Goal: Find specific page/section: Find specific page/section

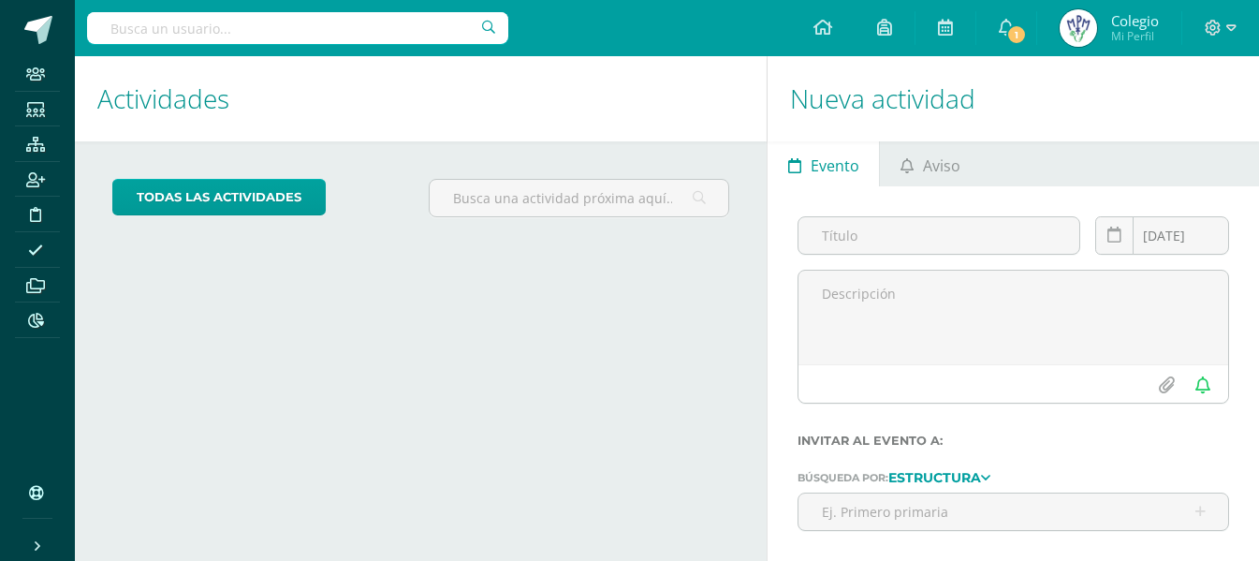
click at [131, 25] on input "text" at bounding box center [297, 28] width 421 height 32
type input "k"
type input "[PERSON_NAME]"
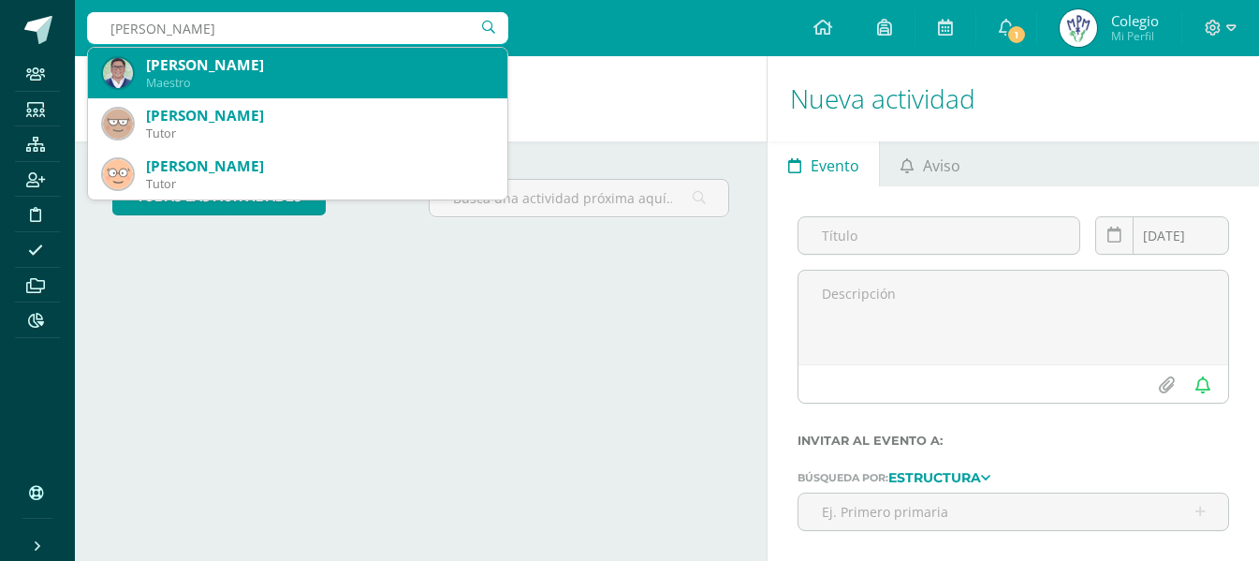
click at [226, 81] on div "Maestro" at bounding box center [319, 83] width 346 height 16
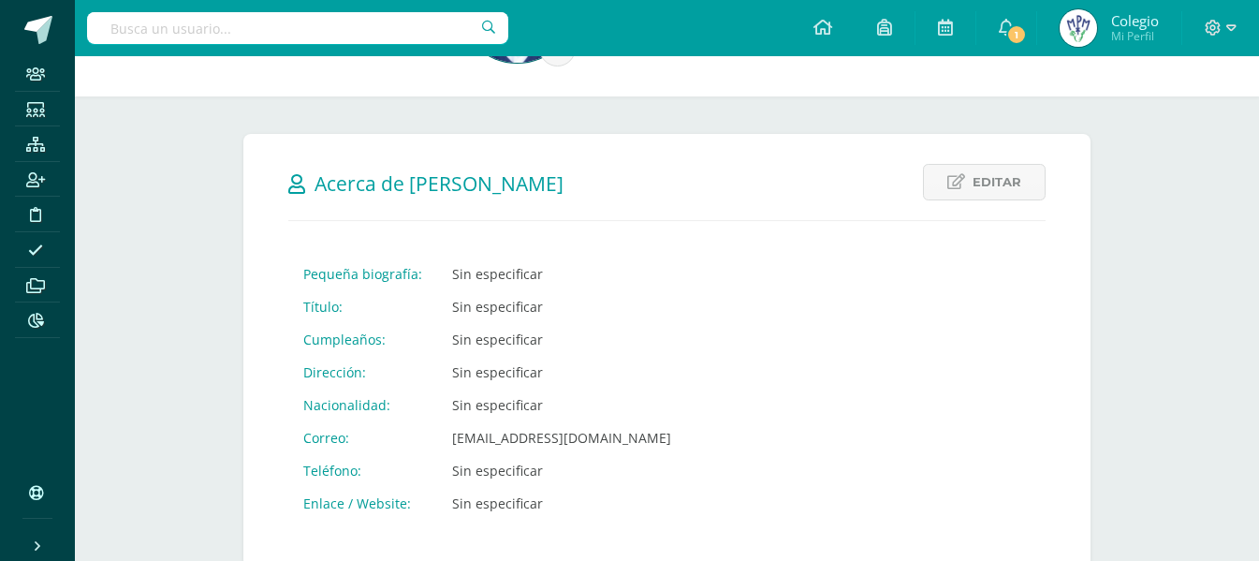
scroll to position [187, 0]
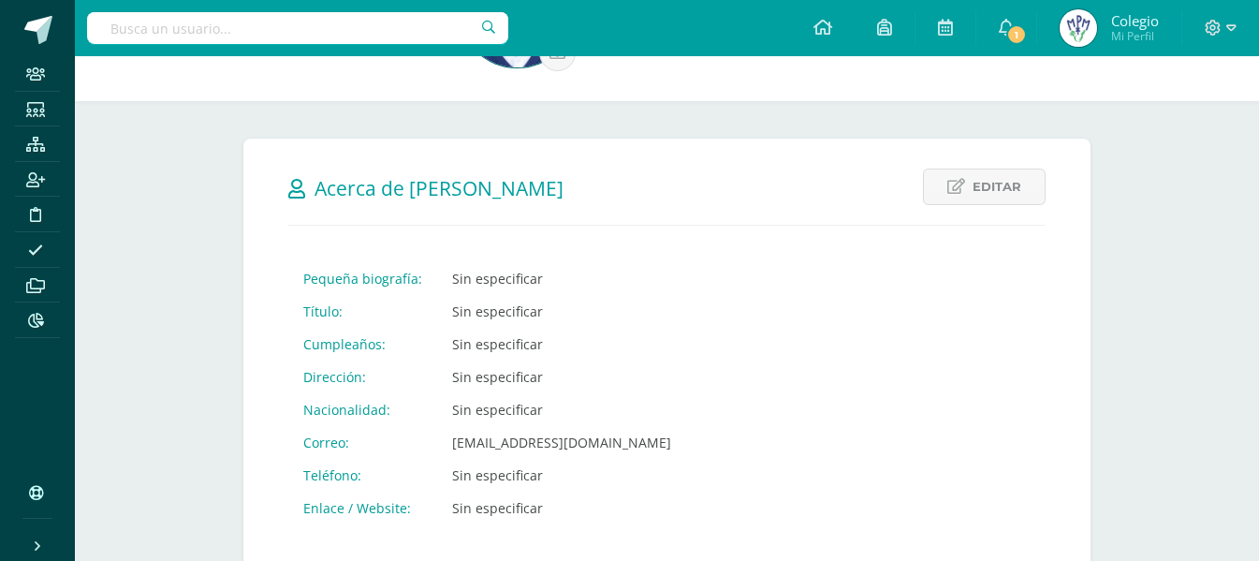
drag, startPoint x: 449, startPoint y: 340, endPoint x: 808, endPoint y: 325, distance: 358.8
click at [836, 302] on div "Editar Cancelar Guardar Acerca de Jerson Ottoniel Pequeña biografía: Sin especi…" at bounding box center [666, 355] width 847 height 433
click at [804, 337] on div "Editar Cancelar Guardar Acerca de Jerson Ottoniel Pequeña biografía: Sin especi…" at bounding box center [666, 355] width 847 height 433
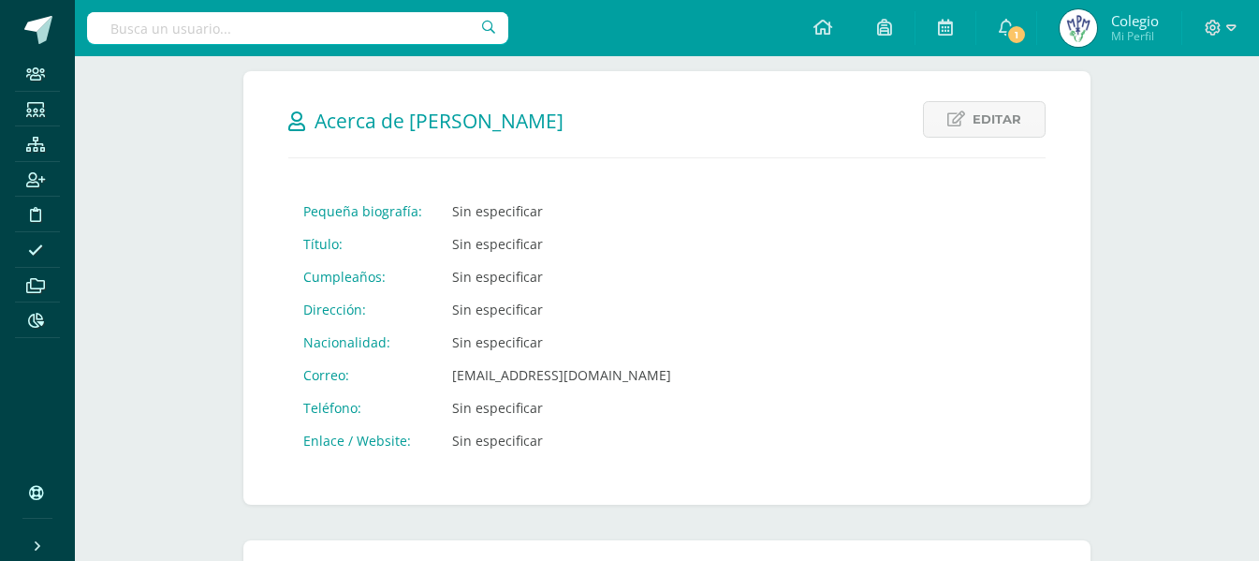
scroll to position [254, 0]
drag, startPoint x: 438, startPoint y: 277, endPoint x: 644, endPoint y: 269, distance: 206.1
click at [627, 271] on td "Sin especificar" at bounding box center [561, 277] width 249 height 33
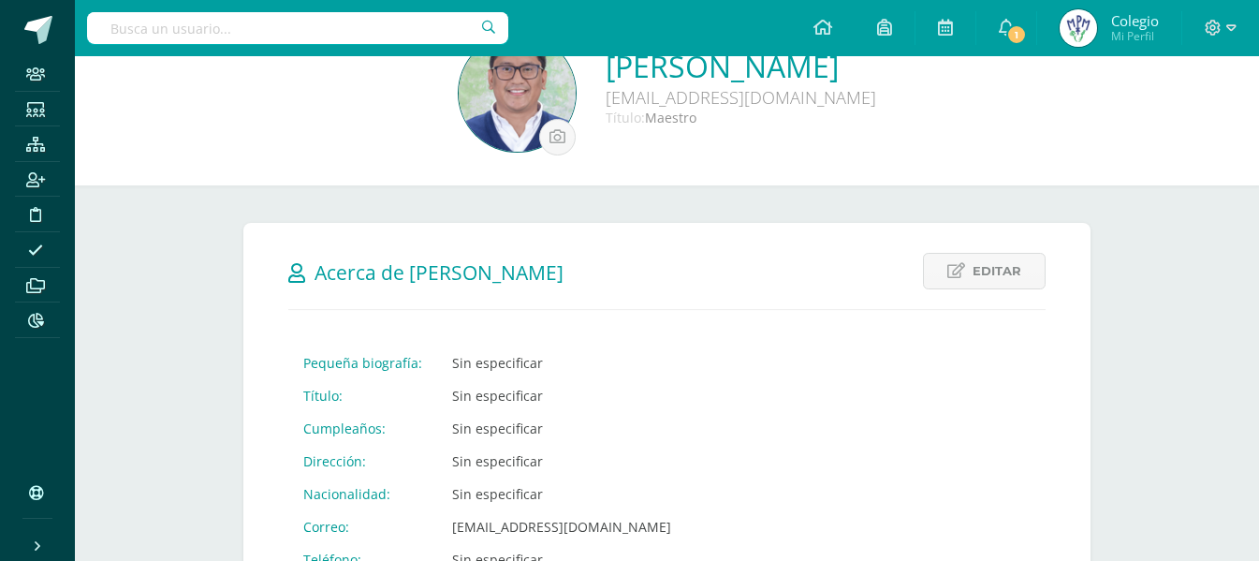
scroll to position [66, 0]
